Goal: Transaction & Acquisition: Subscribe to service/newsletter

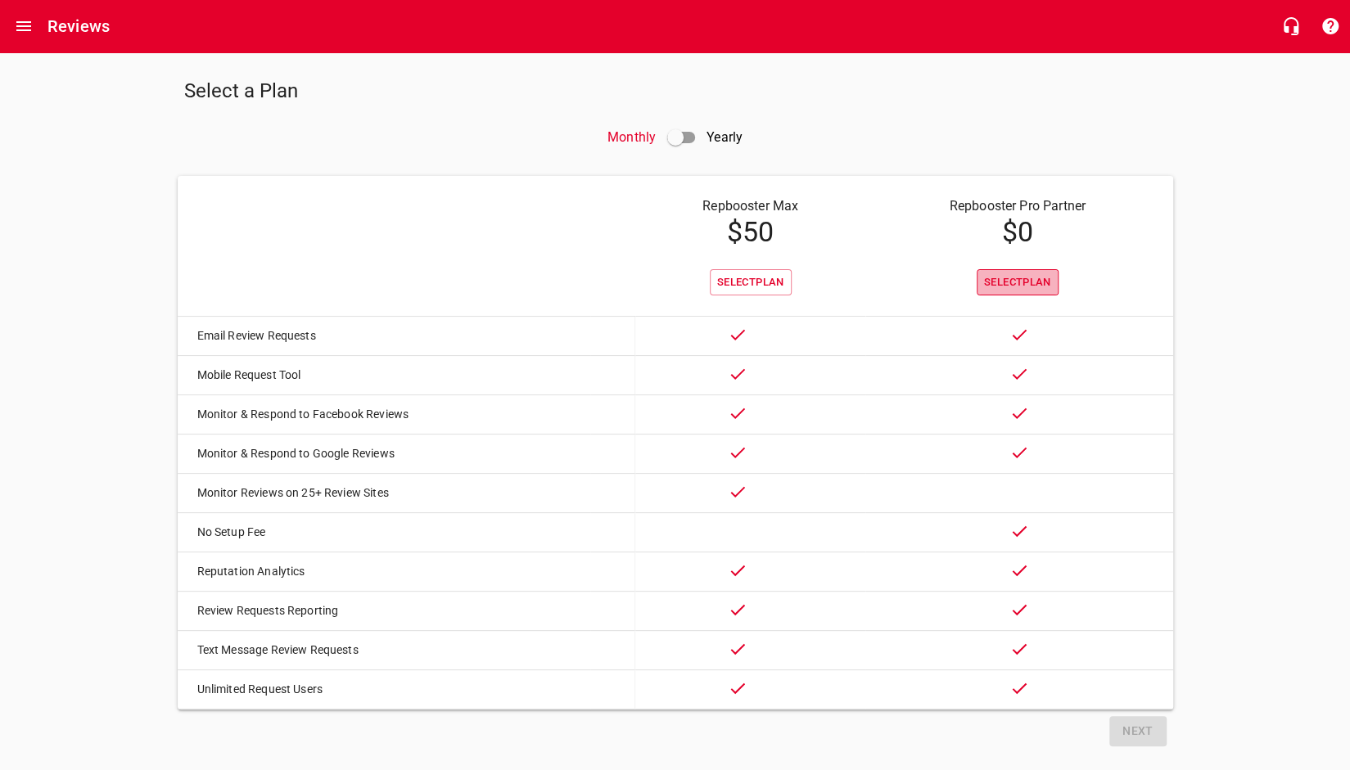
click at [1032, 281] on span "Select Plan" at bounding box center [1017, 282] width 67 height 19
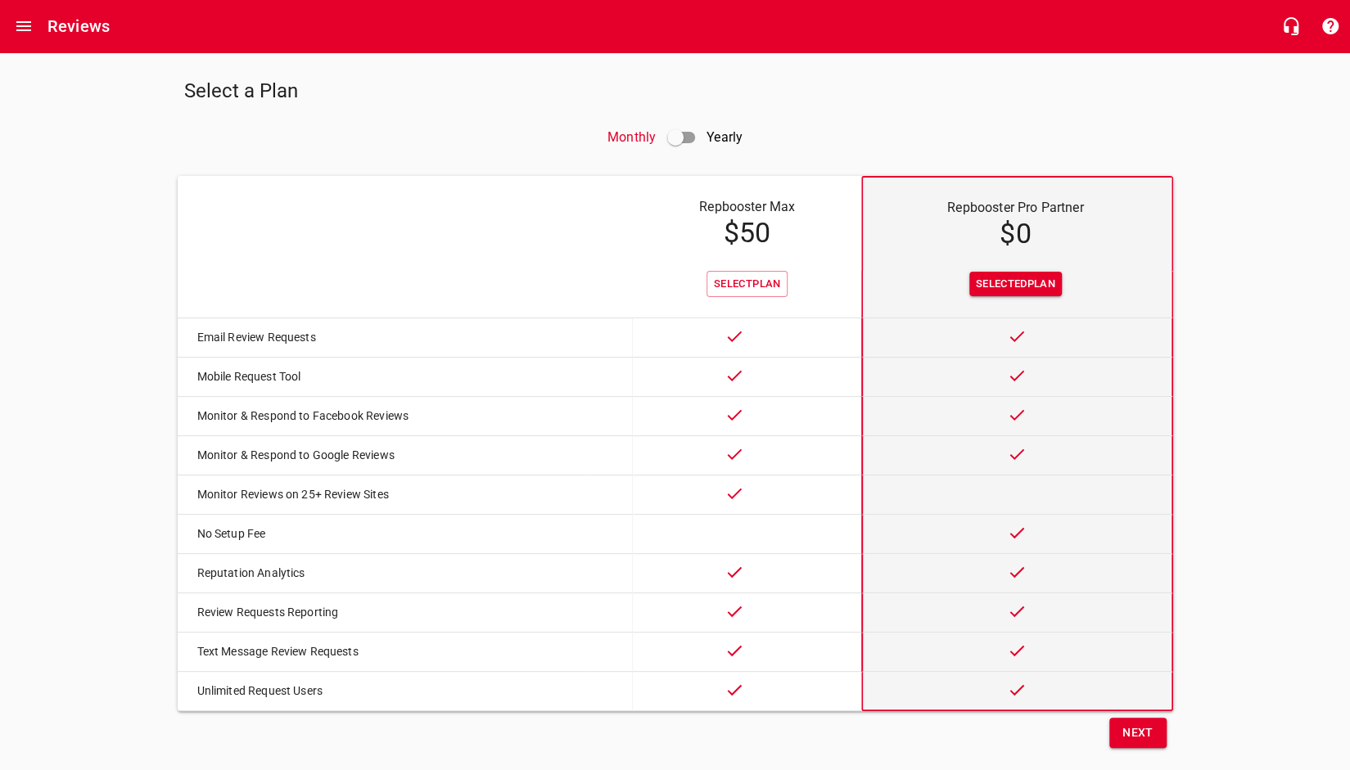
scroll to position [37, 0]
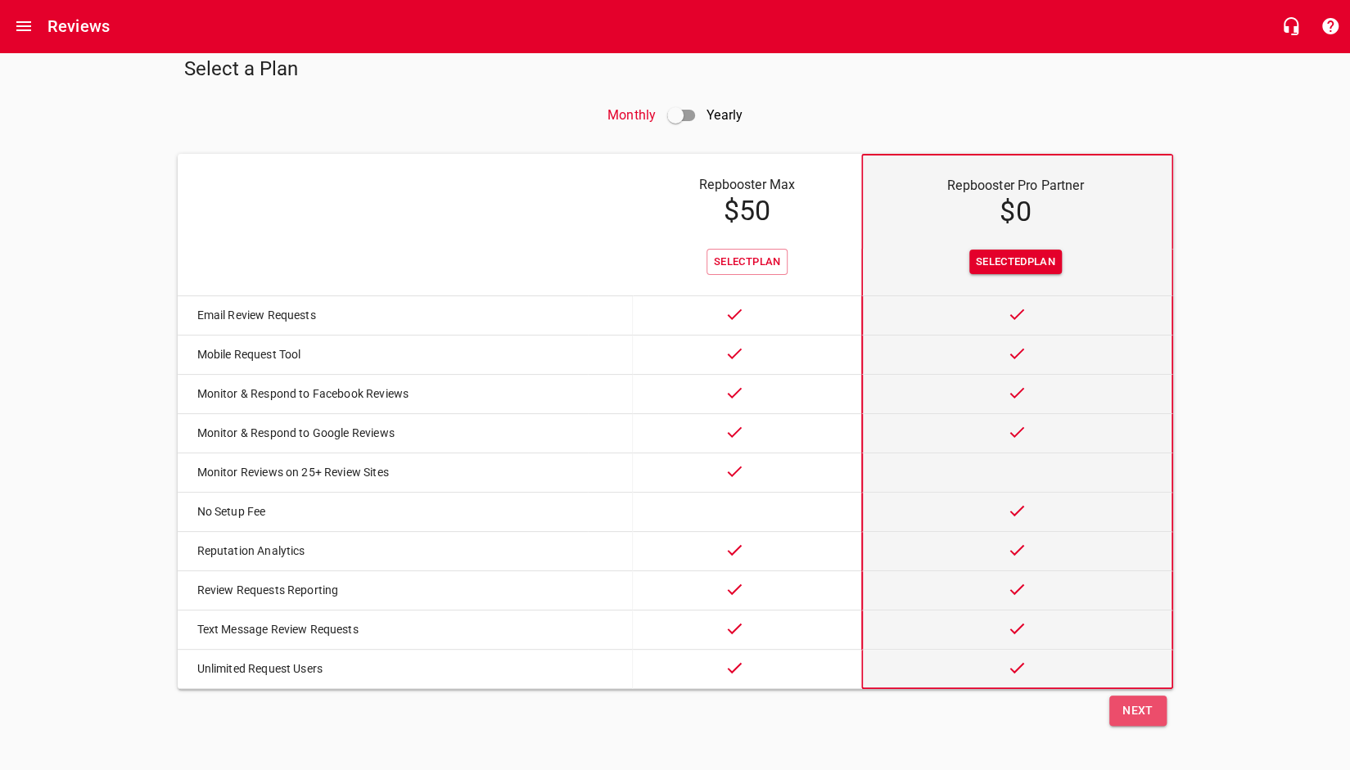
click at [1131, 710] on span "Next" at bounding box center [1137, 711] width 31 height 20
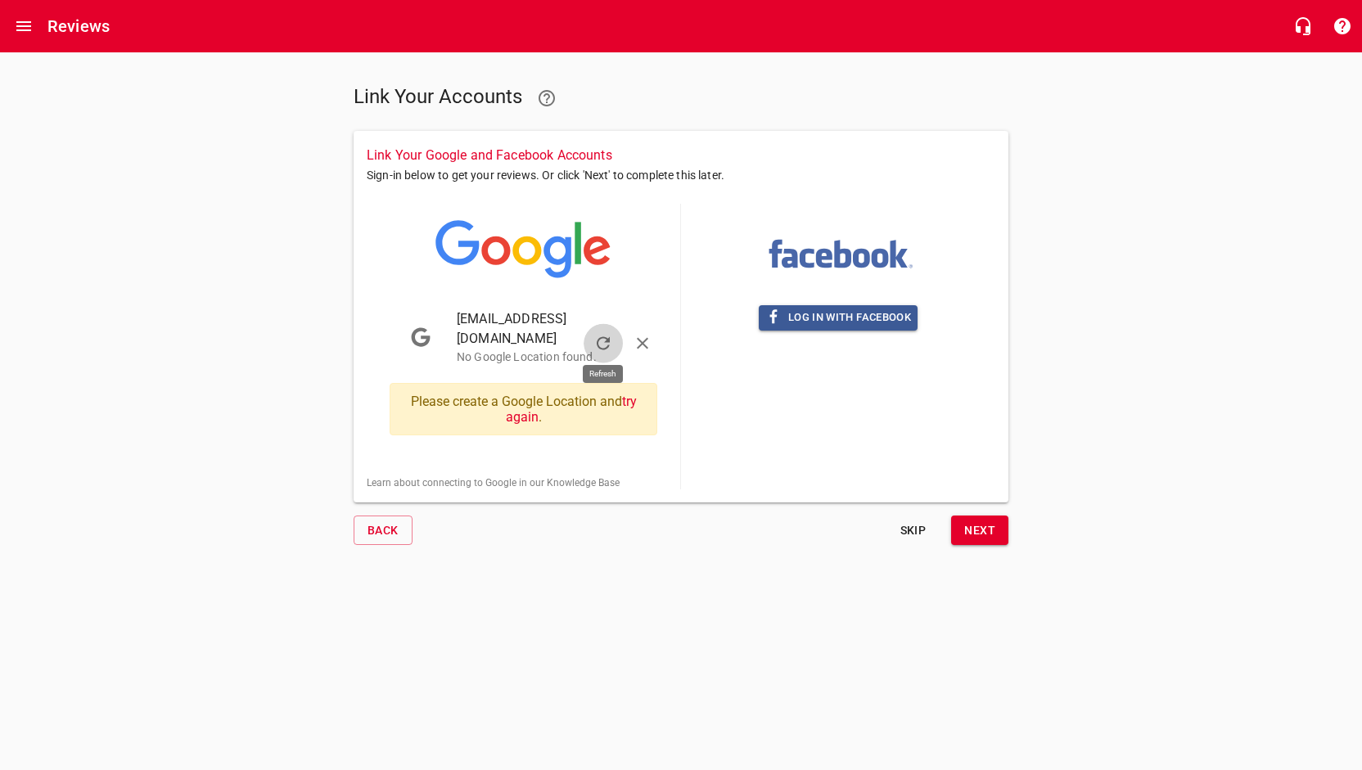
click at [607, 335] on icon "button" at bounding box center [604, 344] width 20 height 20
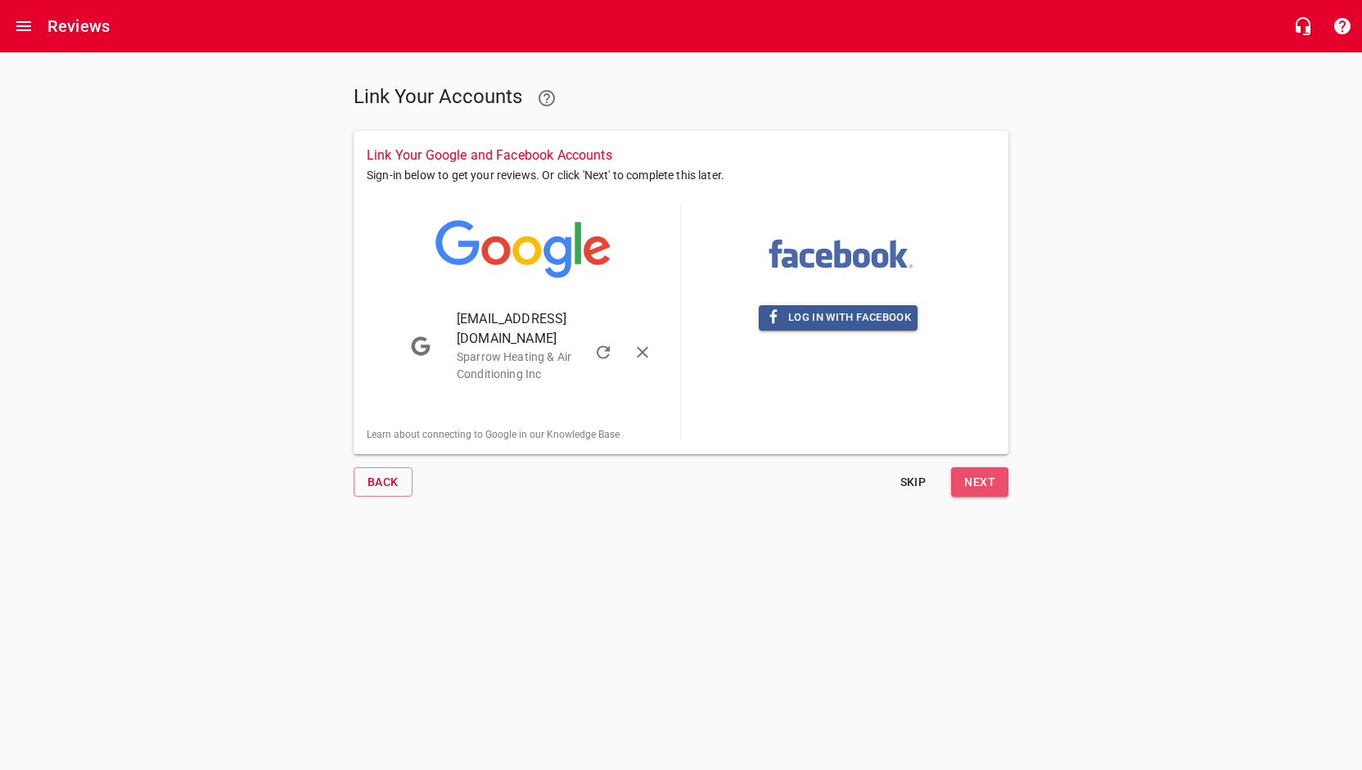
click at [983, 472] on span "Next" at bounding box center [979, 482] width 31 height 20
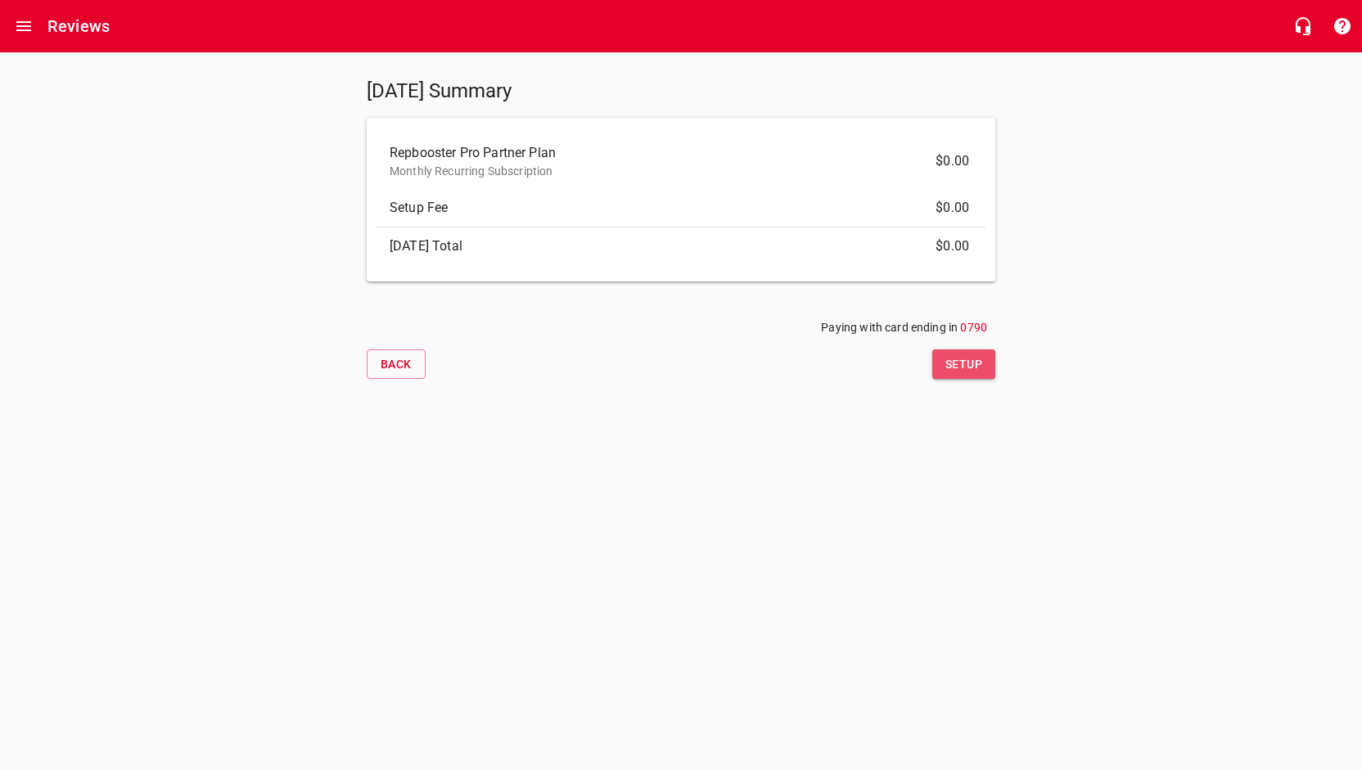
click at [971, 360] on span "Setup" at bounding box center [964, 364] width 37 height 20
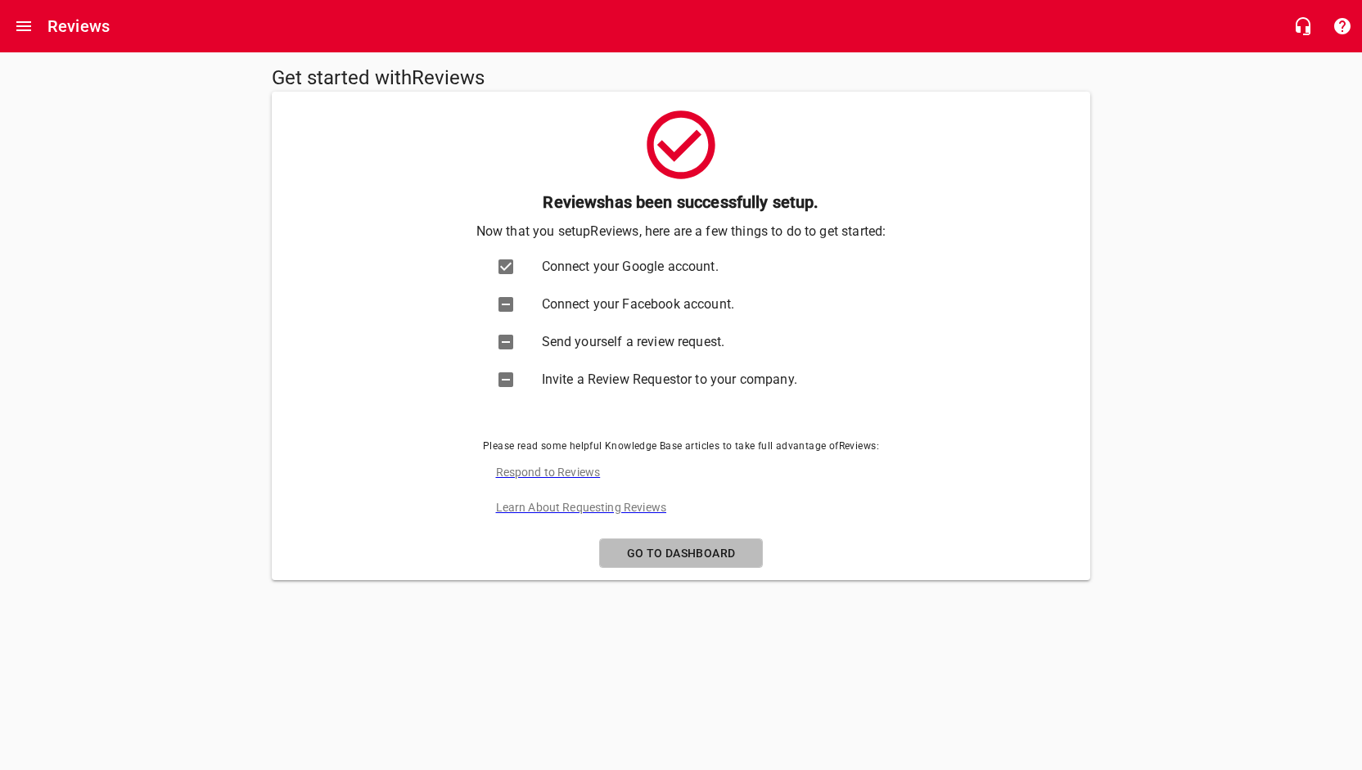
click at [672, 550] on span "Go to Dashboard" at bounding box center [681, 554] width 136 height 20
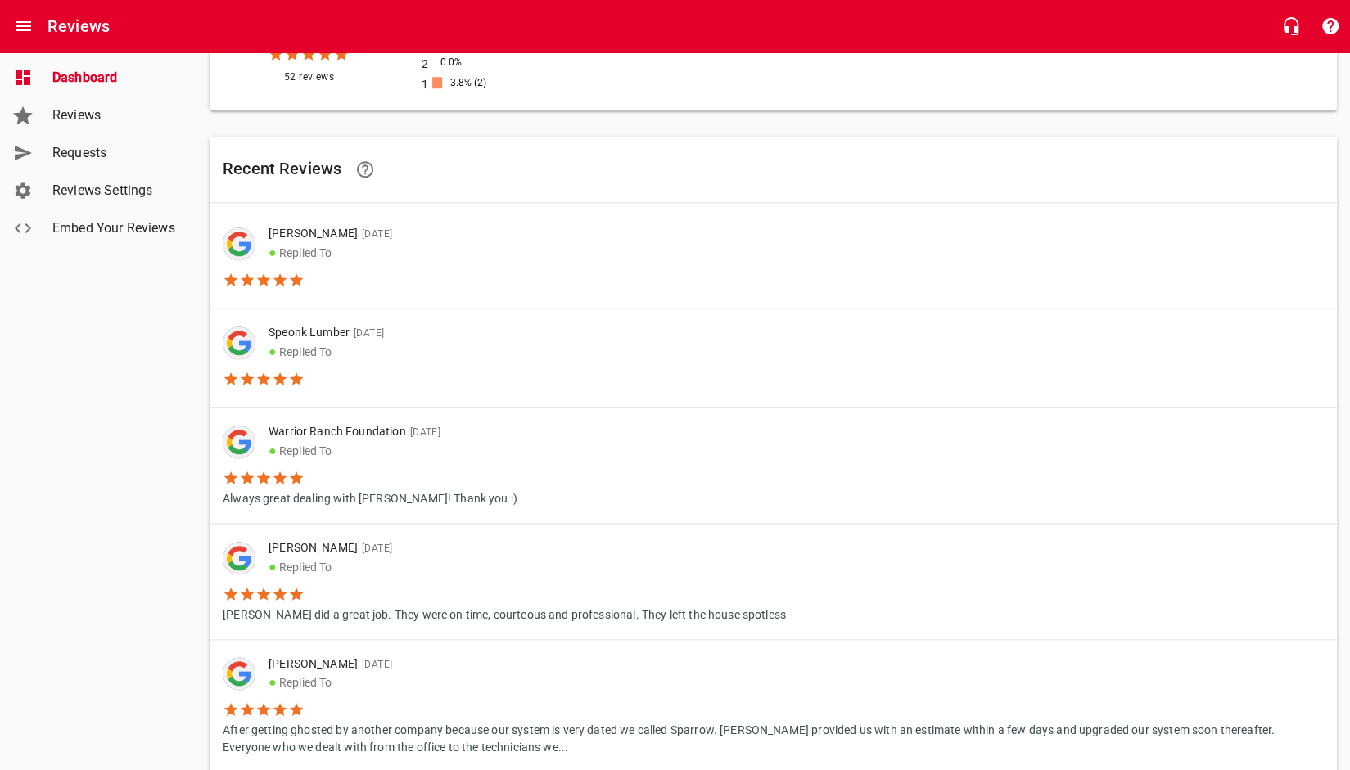
scroll to position [963, 0]
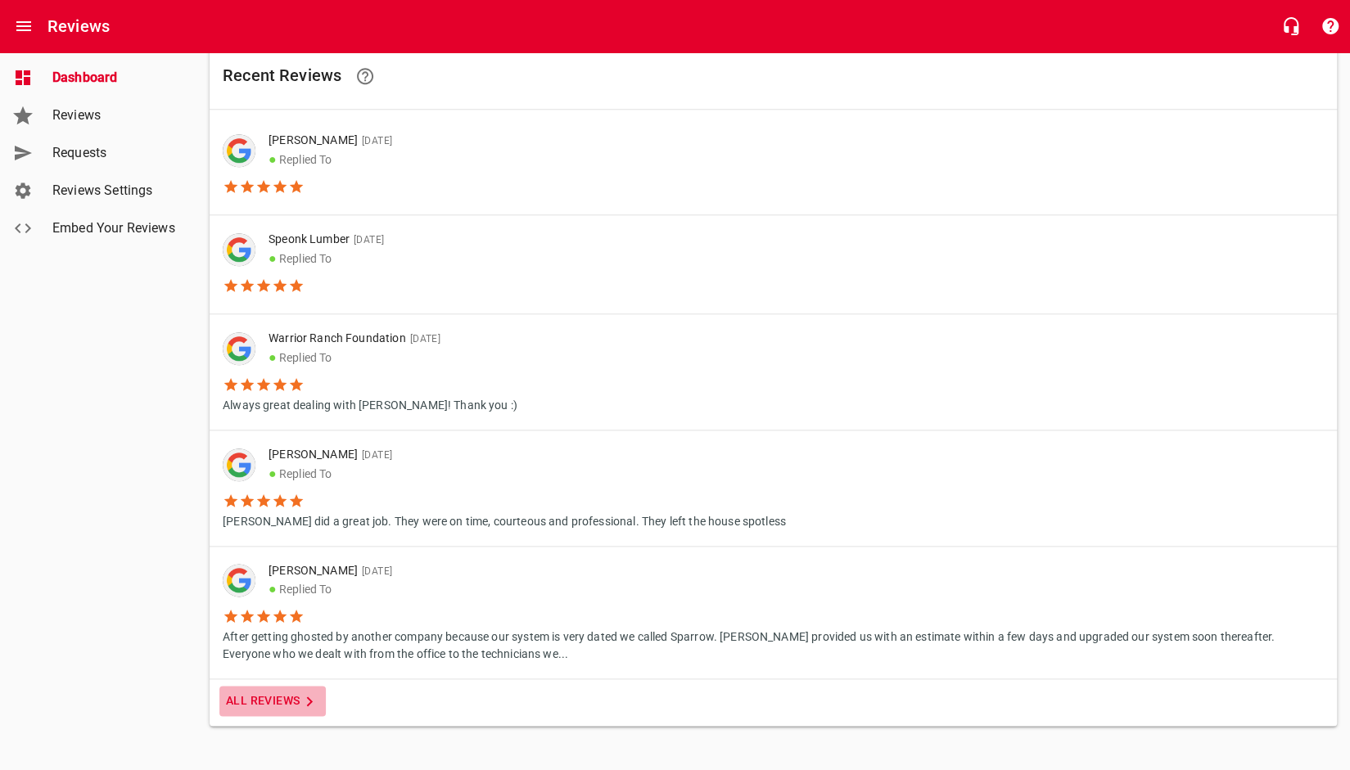
click at [259, 693] on span "All Reviews" at bounding box center [272, 701] width 93 height 20
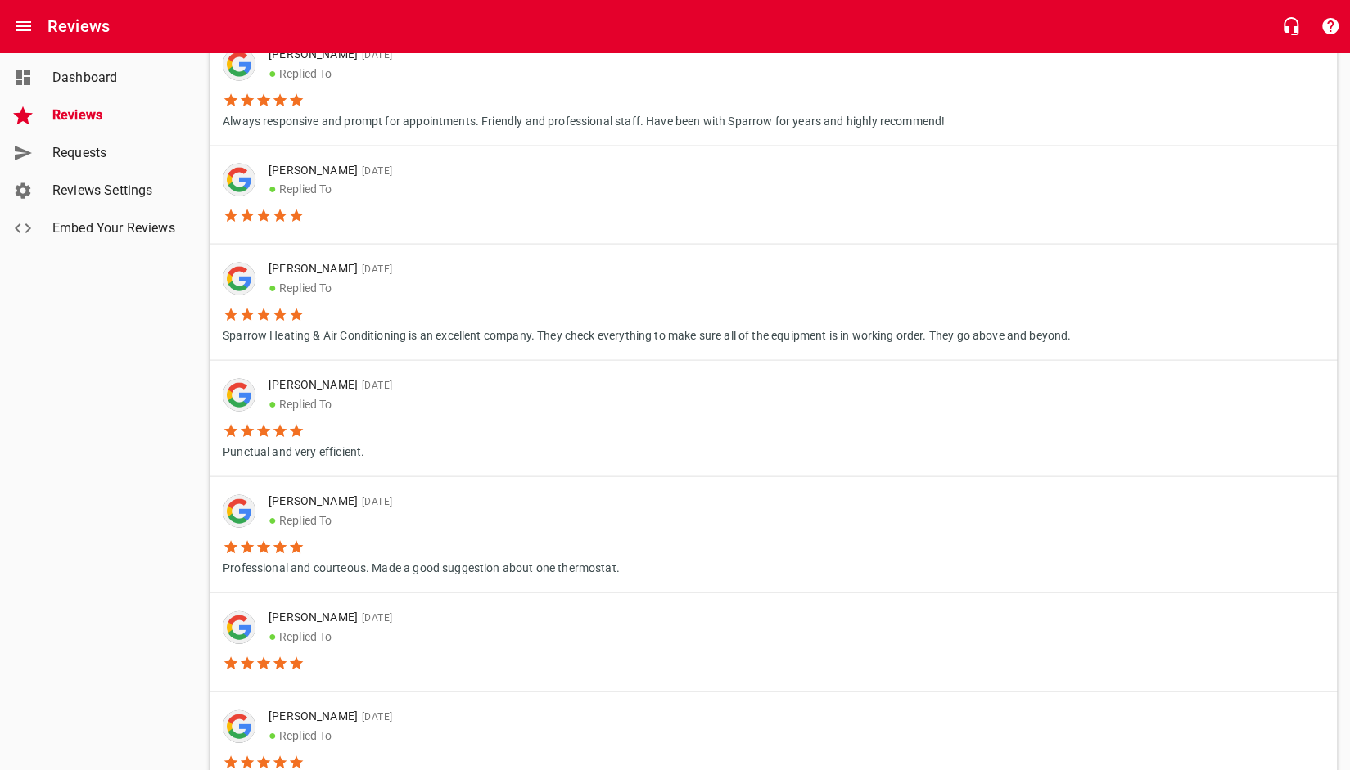
scroll to position [2374, 0]
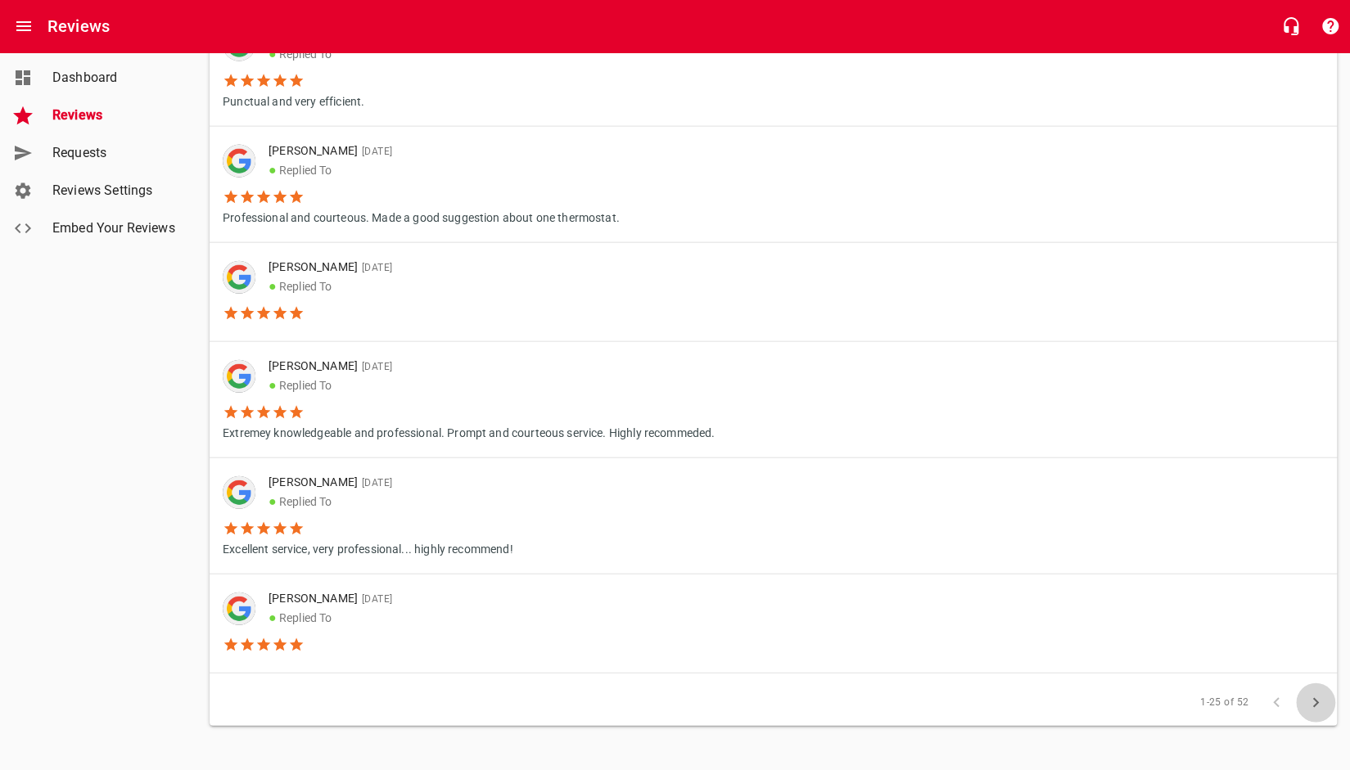
click at [1320, 715] on button "button" at bounding box center [1315, 703] width 39 height 39
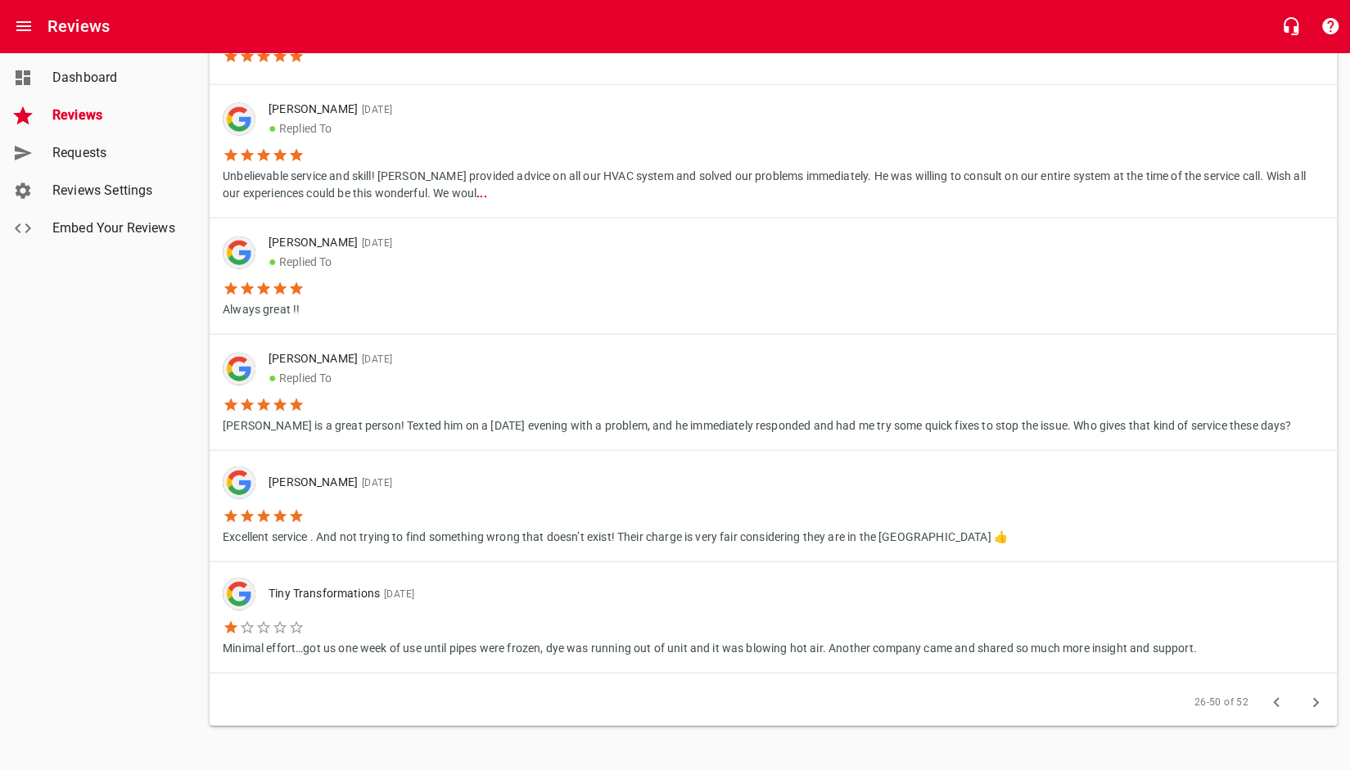
scroll to position [2335, 0]
click at [1318, 693] on icon "button" at bounding box center [1316, 703] width 20 height 20
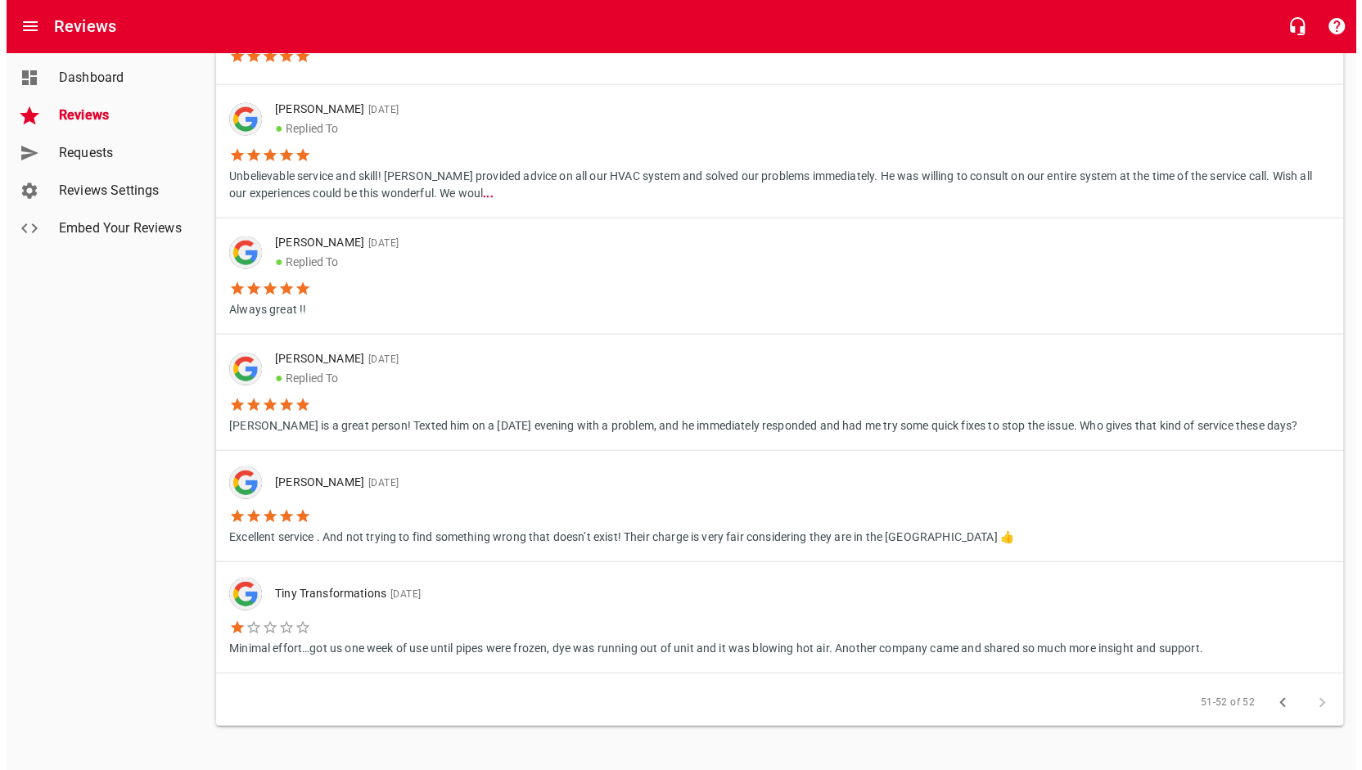
scroll to position [0, 0]
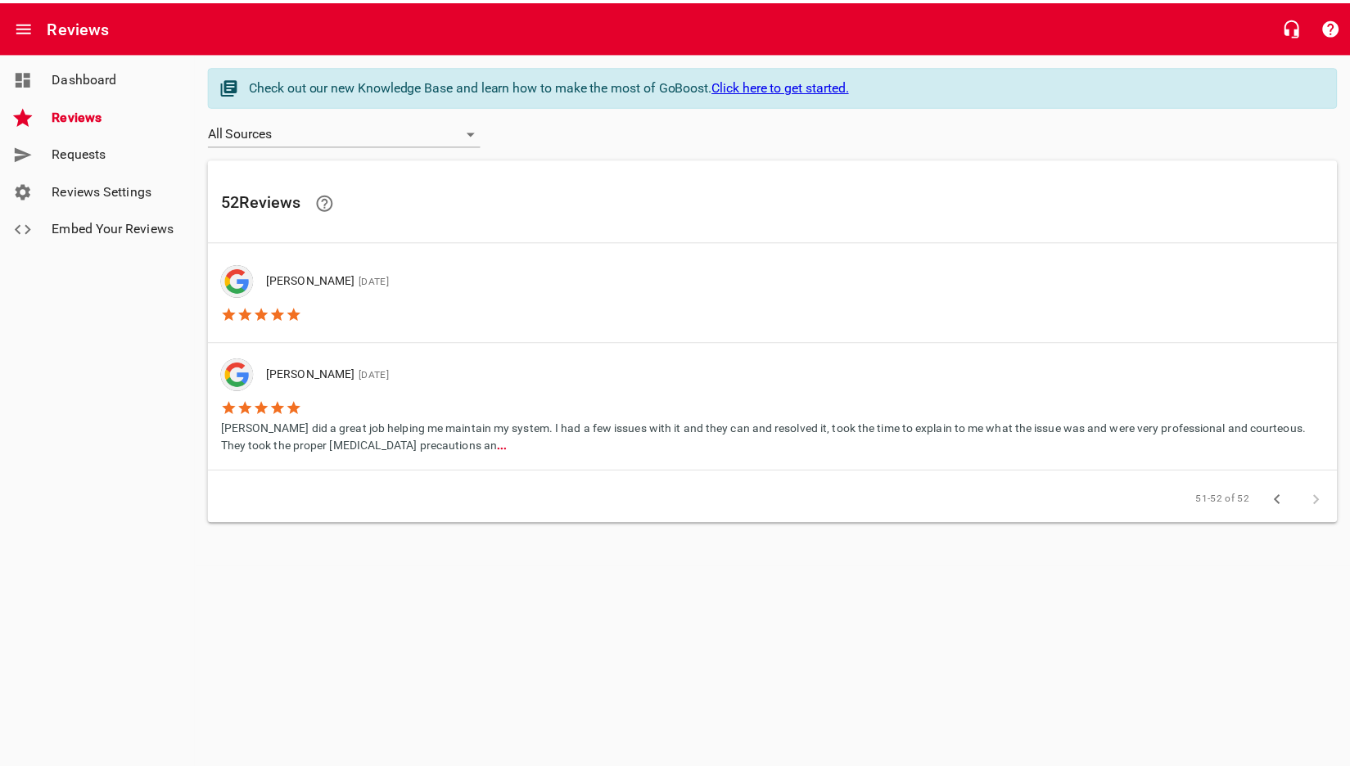
scroll to position [427, 0]
